Goal: Navigation & Orientation: Find specific page/section

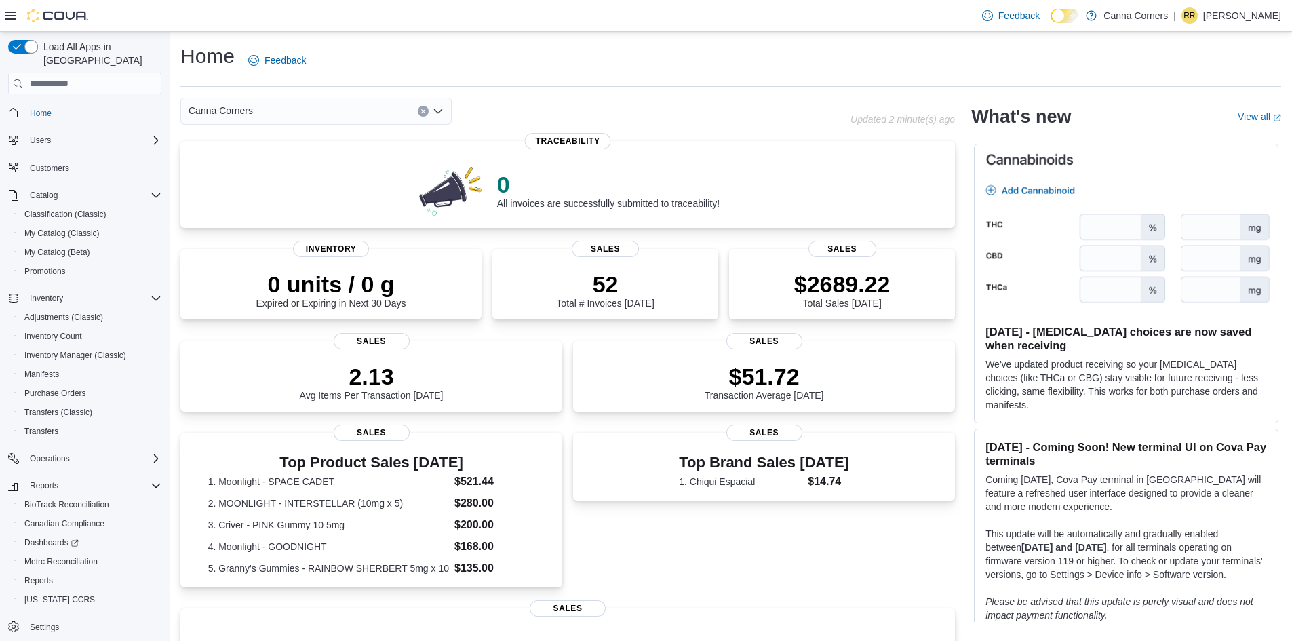
click at [442, 111] on icon "Open list of options" at bounding box center [438, 111] width 11 height 11
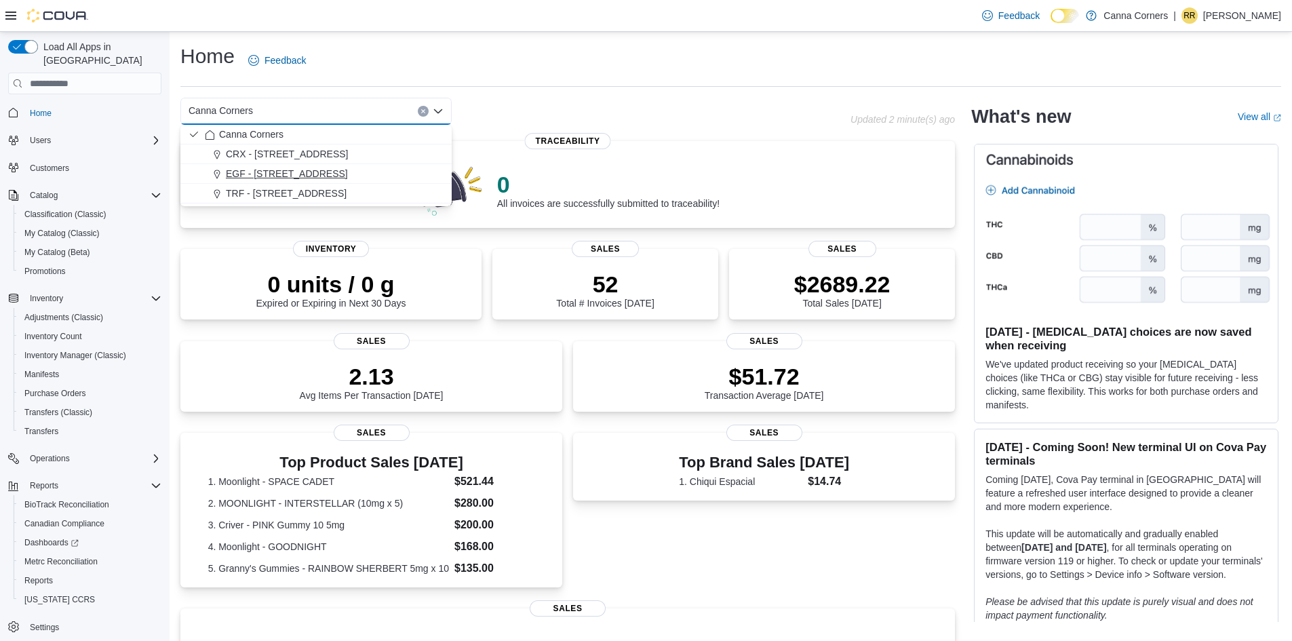
click at [346, 174] on div "EGF - [STREET_ADDRESS]" at bounding box center [324, 174] width 239 height 14
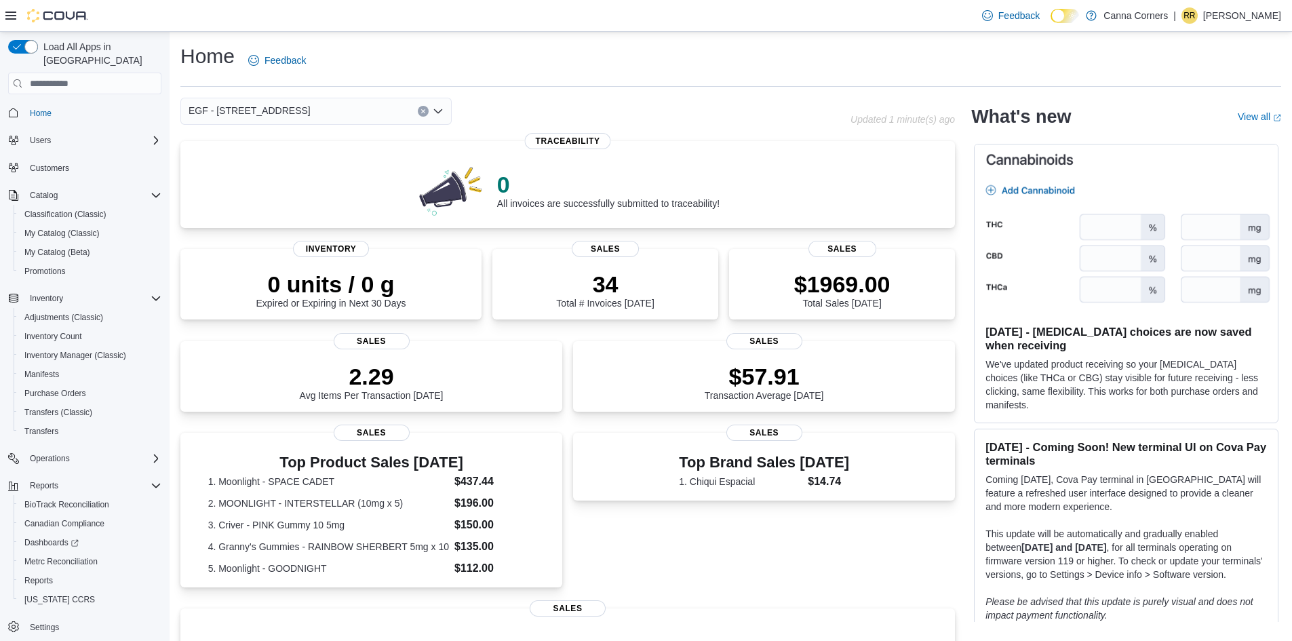
click at [442, 113] on icon "Open list of options" at bounding box center [438, 111] width 11 height 11
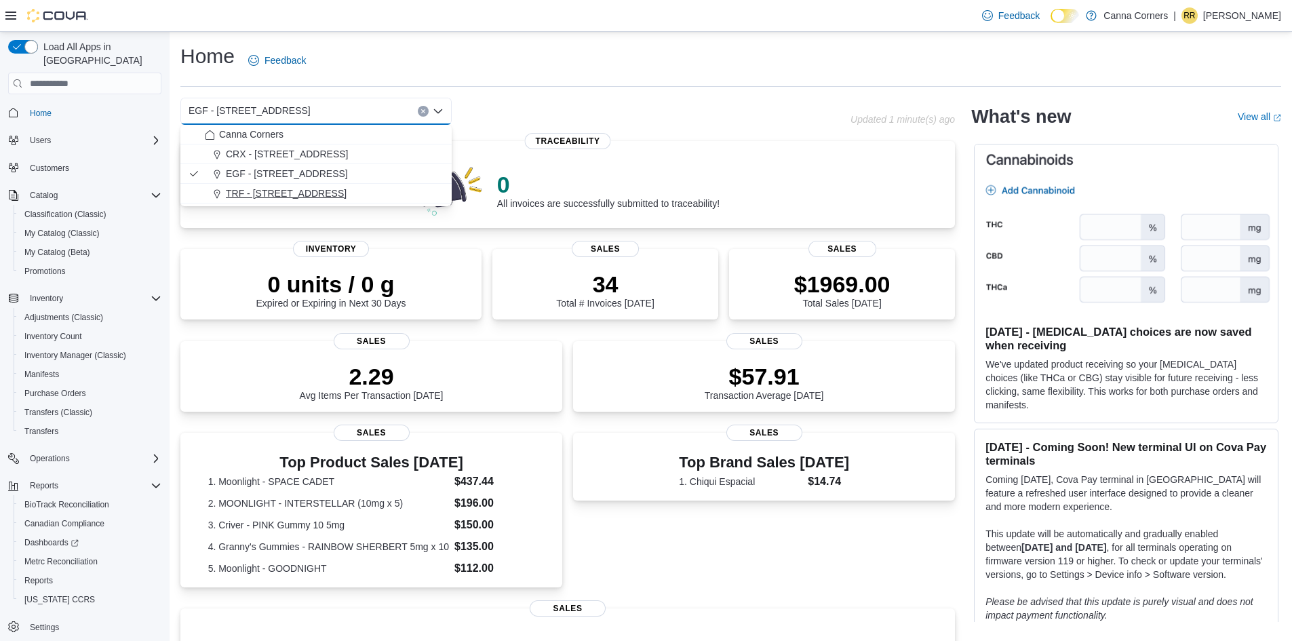
click at [349, 195] on div "TRF - [STREET_ADDRESS]" at bounding box center [324, 194] width 239 height 14
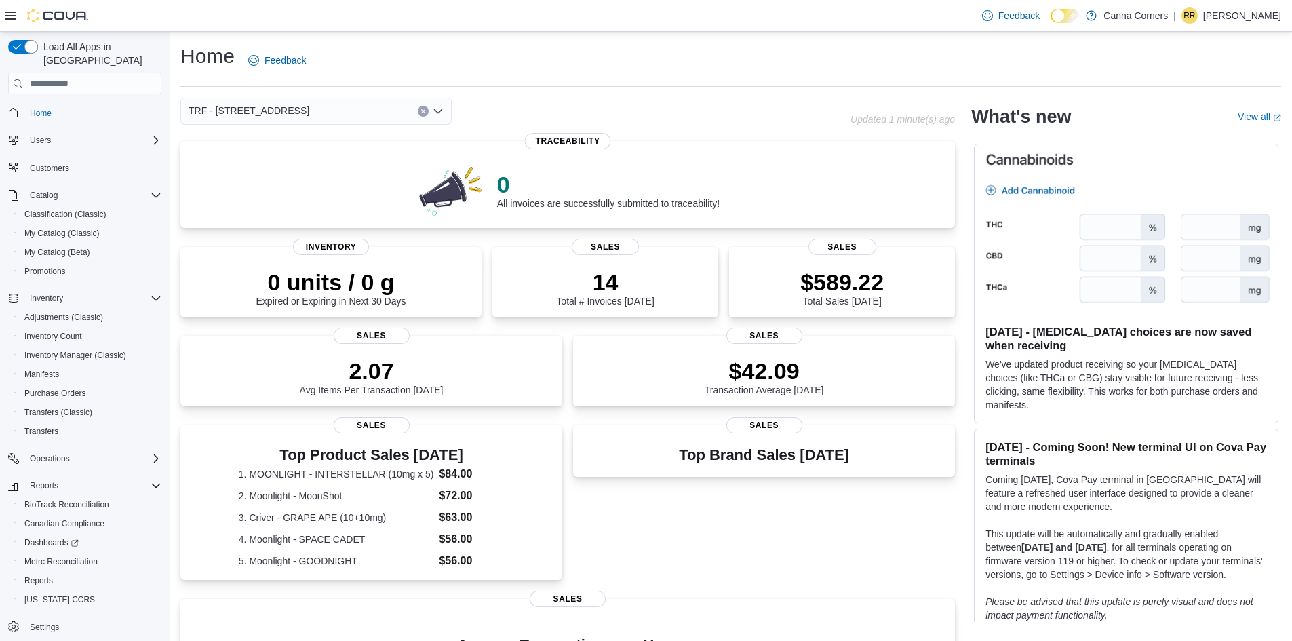
click at [441, 113] on icon "Open list of options" at bounding box center [438, 111] width 11 height 11
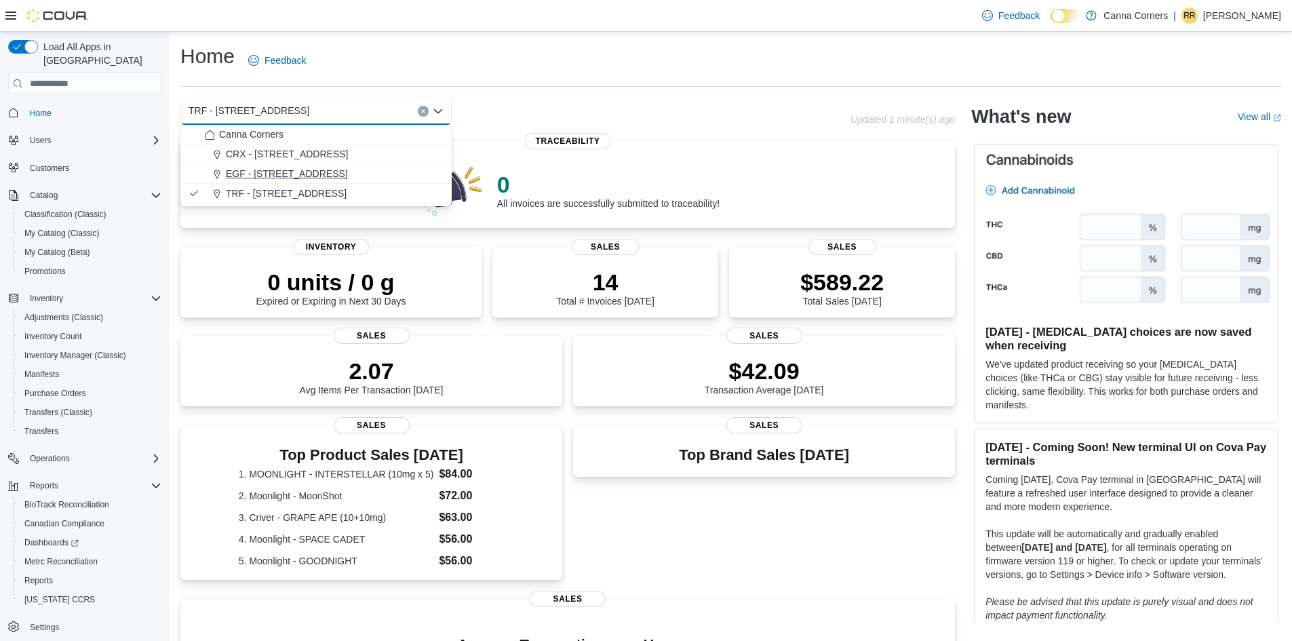
click at [371, 174] on div "EGF - [STREET_ADDRESS]" at bounding box center [324, 174] width 239 height 14
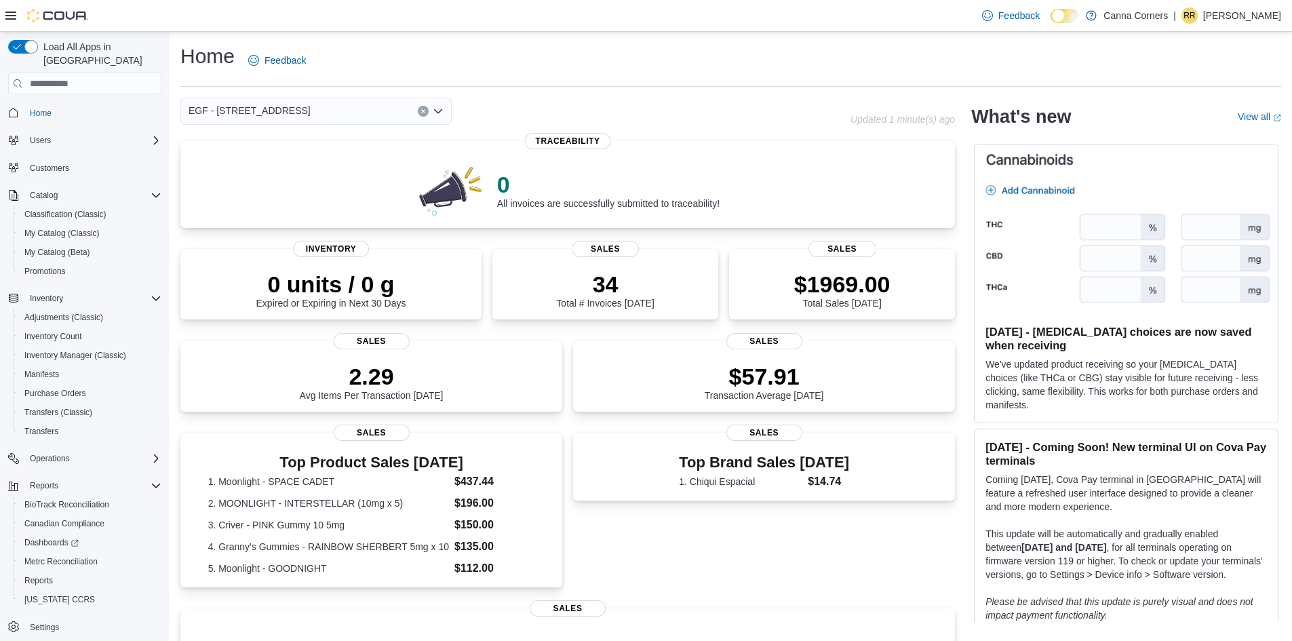
click at [444, 106] on div "EGF - [STREET_ADDRESS]" at bounding box center [315, 111] width 271 height 27
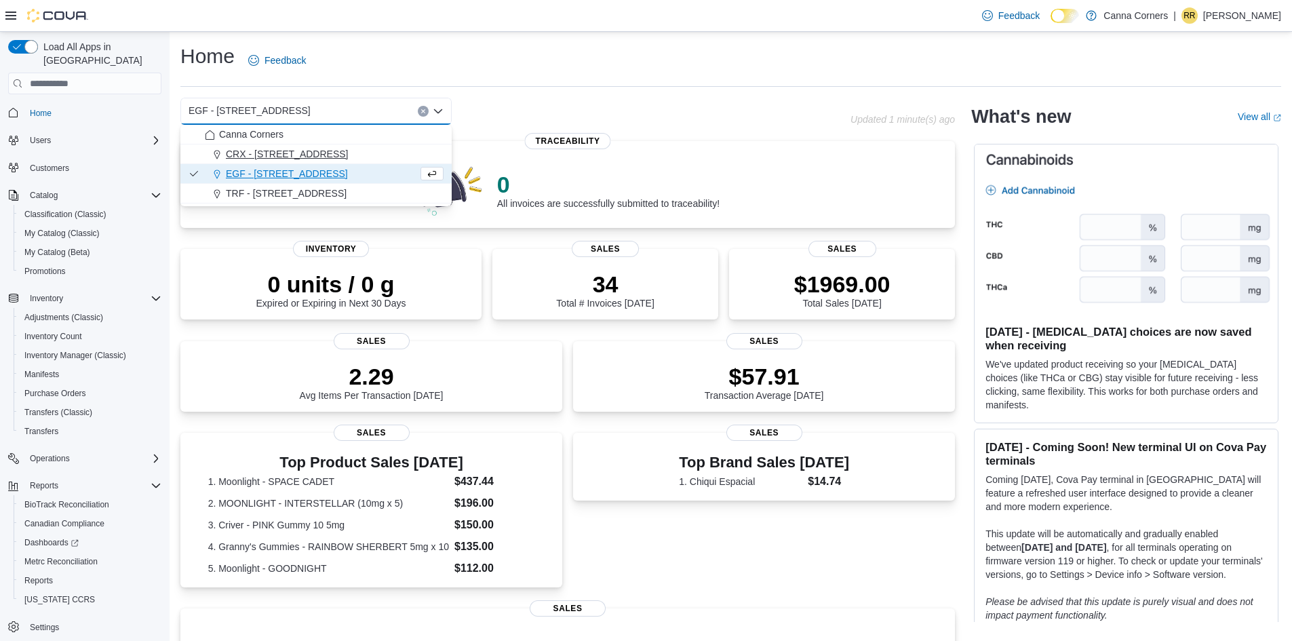
click at [398, 147] on button "CRX - [STREET_ADDRESS]" at bounding box center [315, 155] width 271 height 20
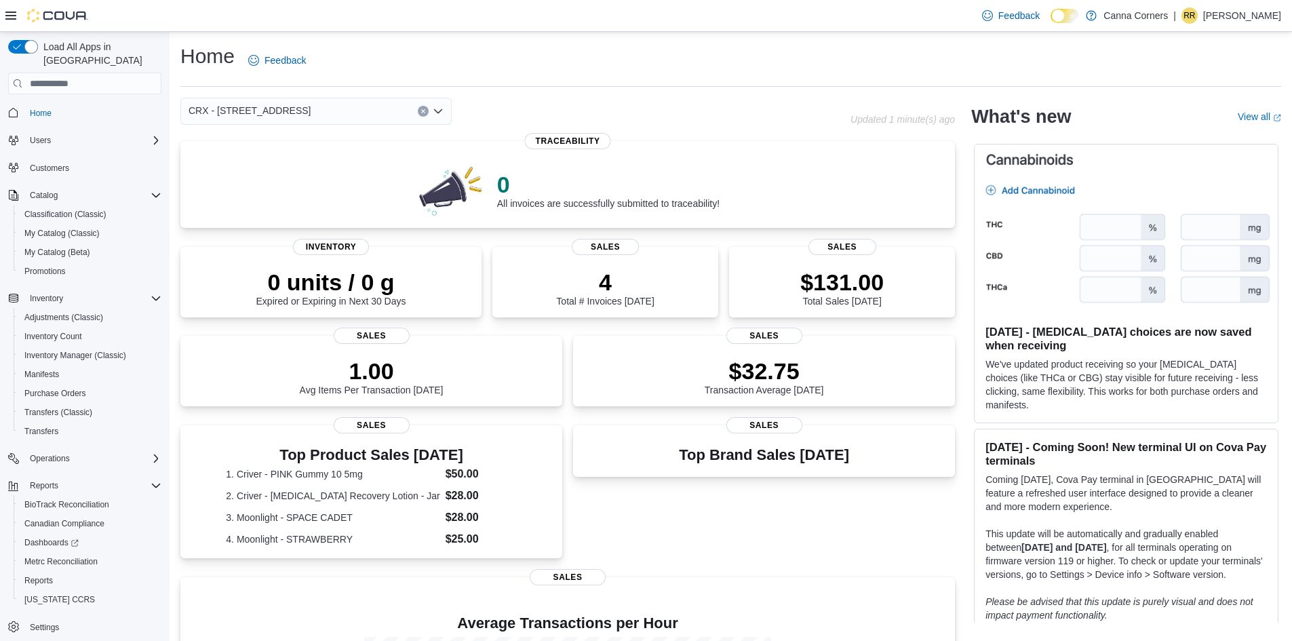
click at [444, 110] on div "CRX - [STREET_ADDRESS]" at bounding box center [315, 111] width 271 height 27
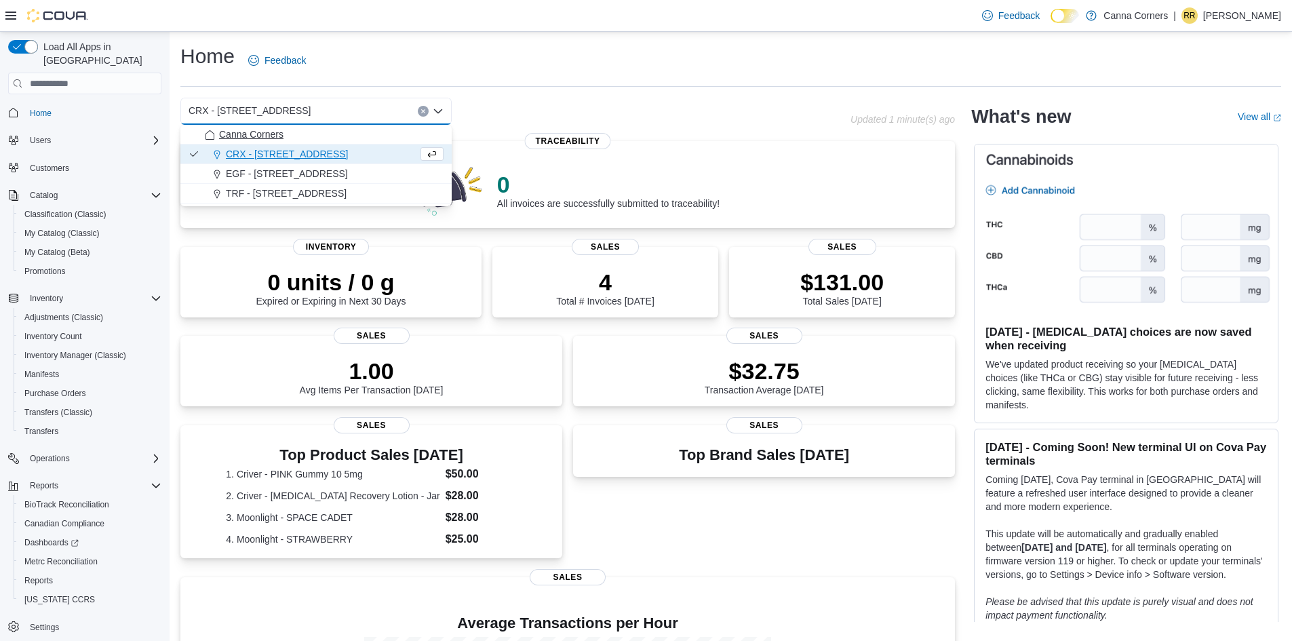
click at [306, 141] on button "Canna Corners" at bounding box center [315, 135] width 271 height 20
